Goal: Task Accomplishment & Management: Complete application form

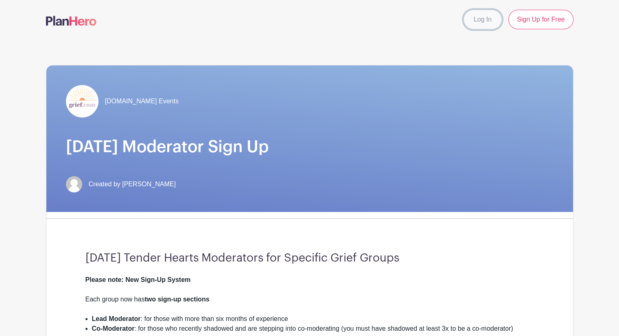
click at [484, 20] on link "Log In" at bounding box center [482, 20] width 38 height 20
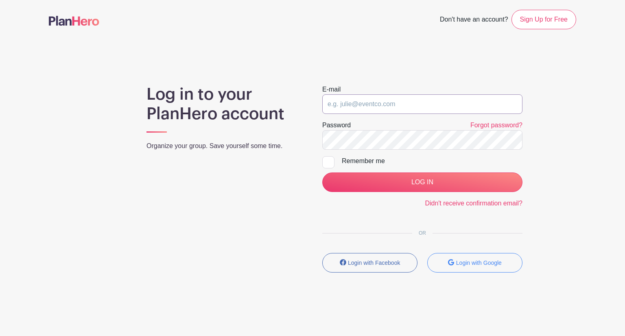
type input "[EMAIL_ADDRESS][DOMAIN_NAME]"
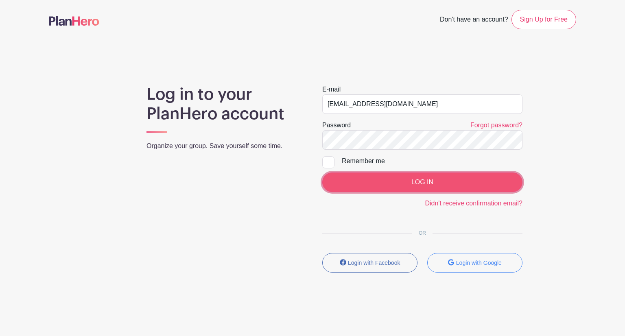
click at [419, 178] on input "LOG IN" at bounding box center [422, 182] width 200 height 20
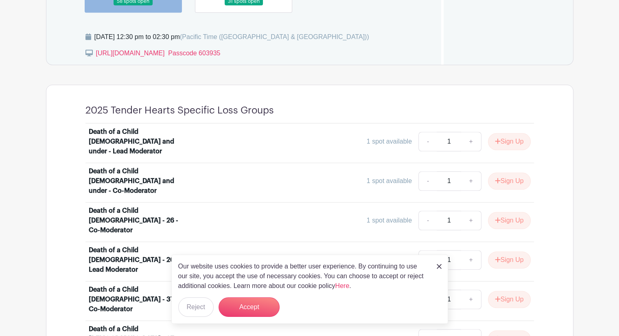
scroll to position [412, 0]
